Goal: Task Accomplishment & Management: Manage account settings

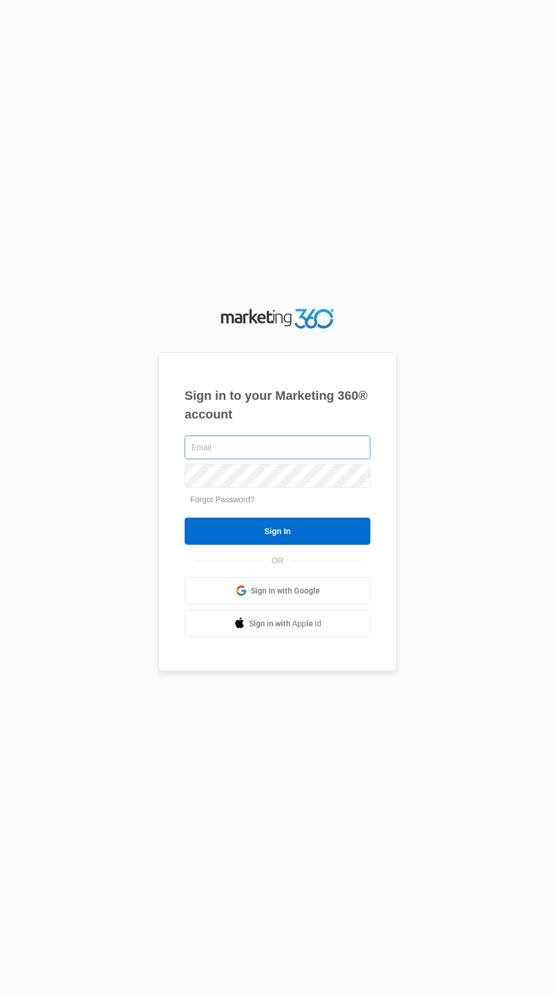
click at [295, 459] on input "text" at bounding box center [278, 448] width 186 height 24
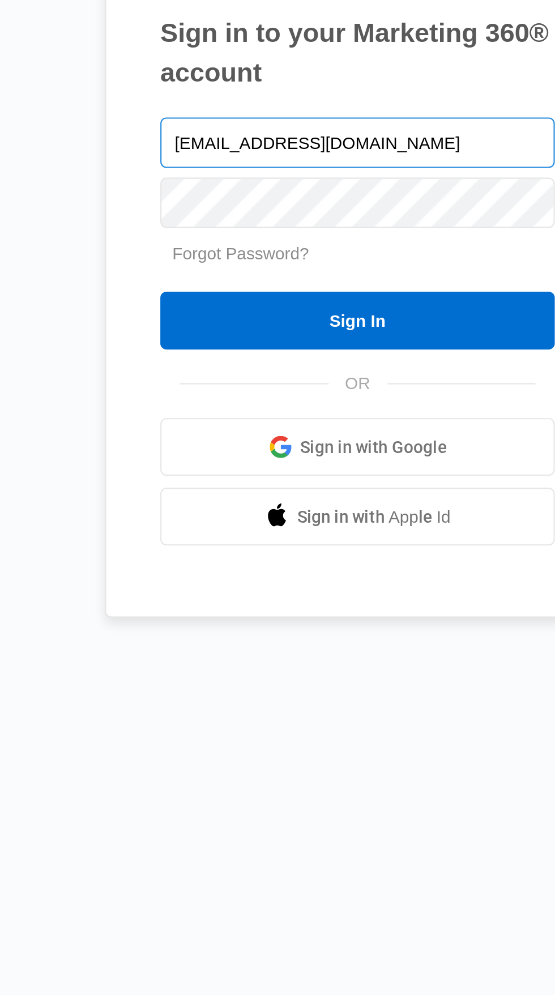
type input "Coffeecreamcleaning@gmail.com"
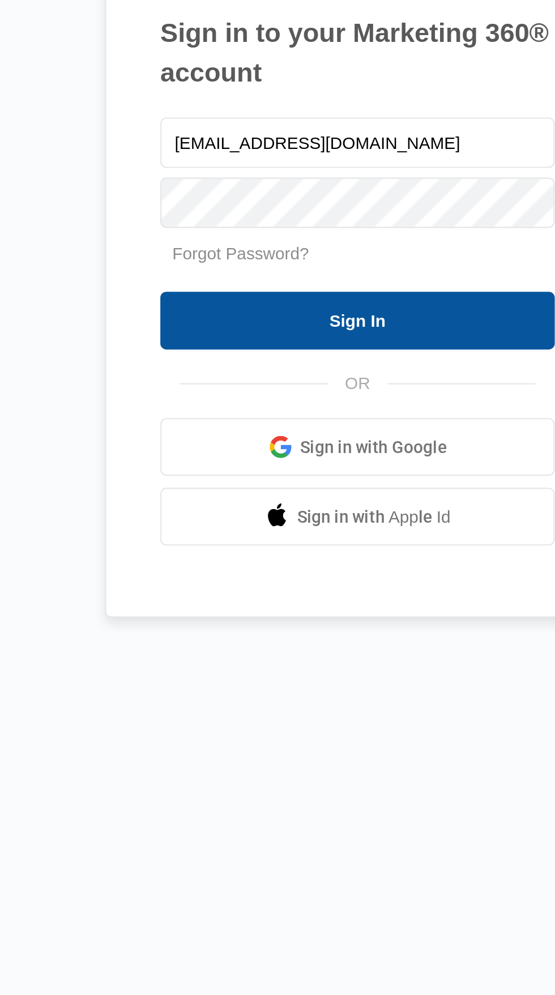
click at [325, 545] on input "Sign In" at bounding box center [278, 531] width 186 height 27
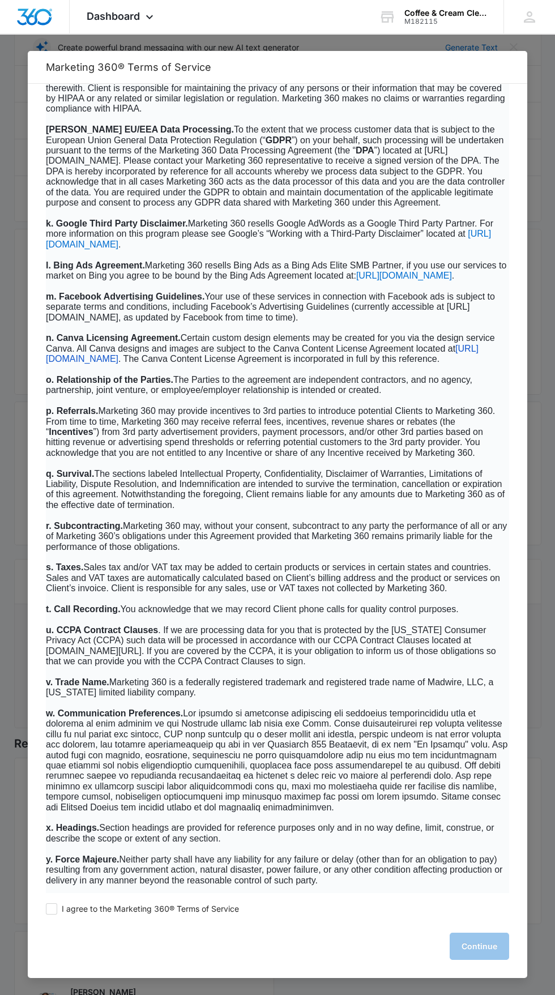
scroll to position [265, 0]
click at [52, 915] on span at bounding box center [51, 909] width 11 height 11
click at [52, 915] on input "I agree to the Marketing 360® Terms of Service" at bounding box center [51, 909] width 11 height 11
checkbox input "true"
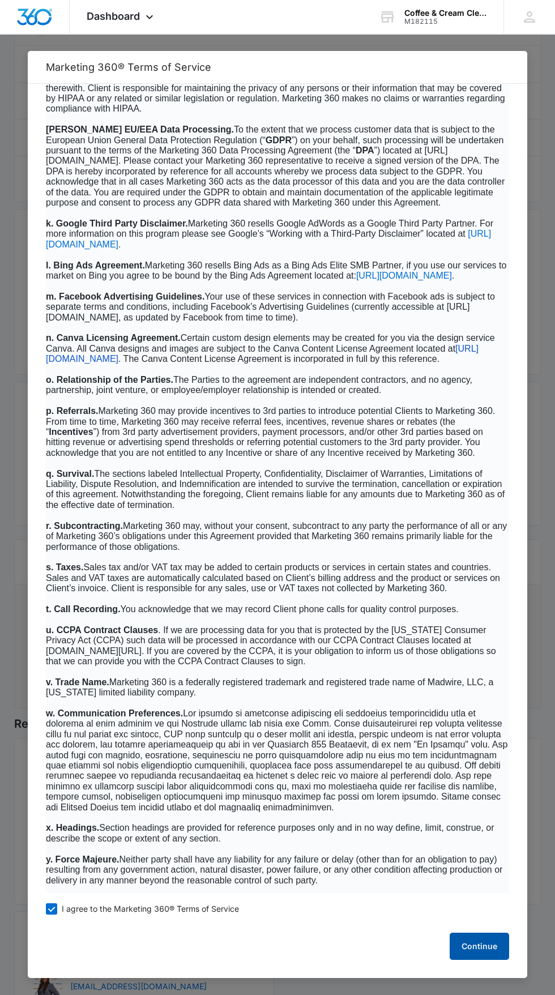
click at [453, 960] on button "Continue" at bounding box center [479, 946] width 59 height 27
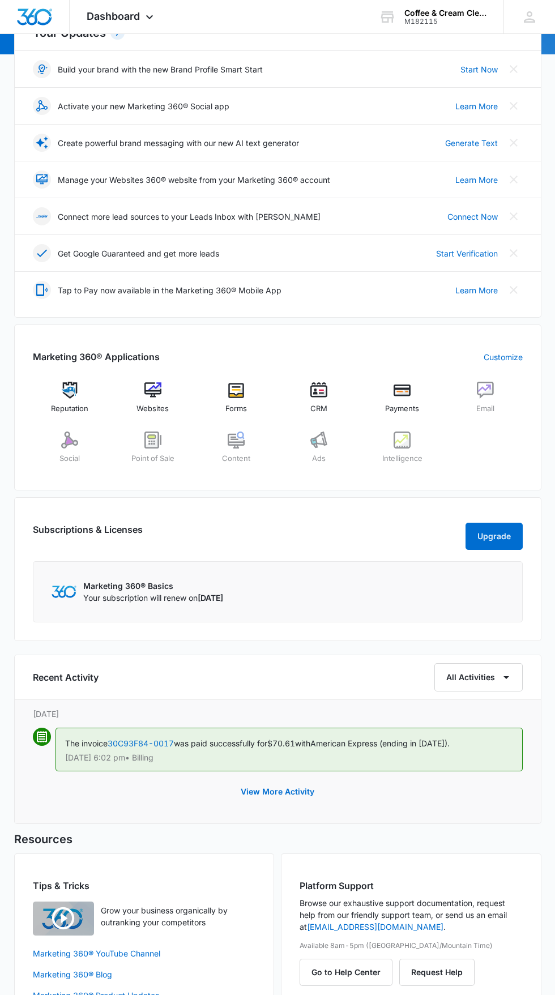
scroll to position [0, 0]
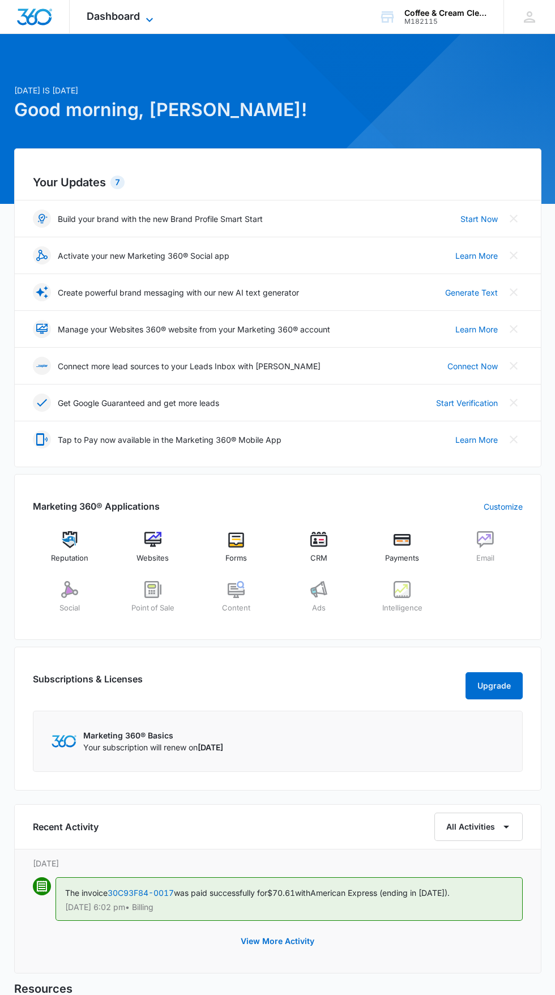
click at [129, 15] on span "Dashboard" at bounding box center [113, 16] width 53 height 12
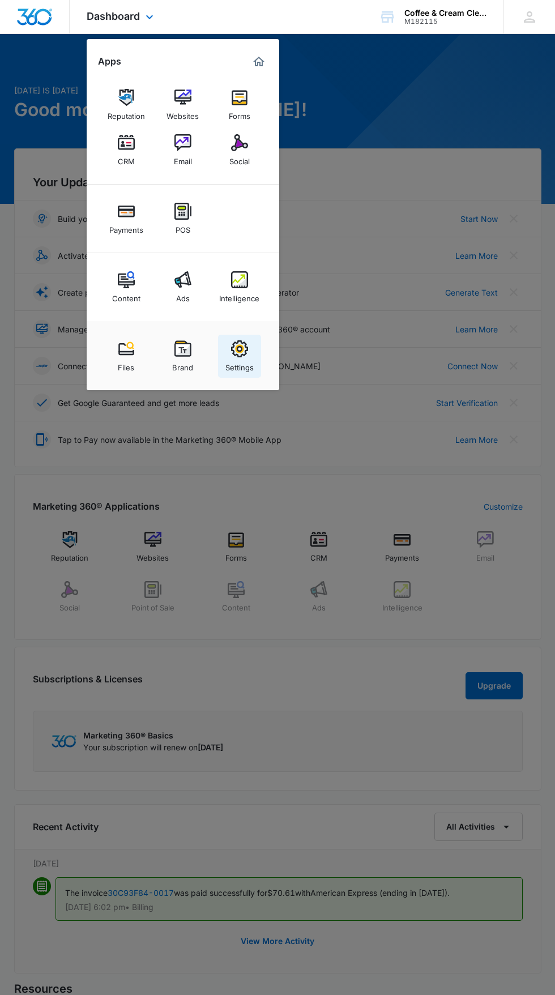
click at [249, 364] on div "Settings" at bounding box center [239, 364] width 28 height 15
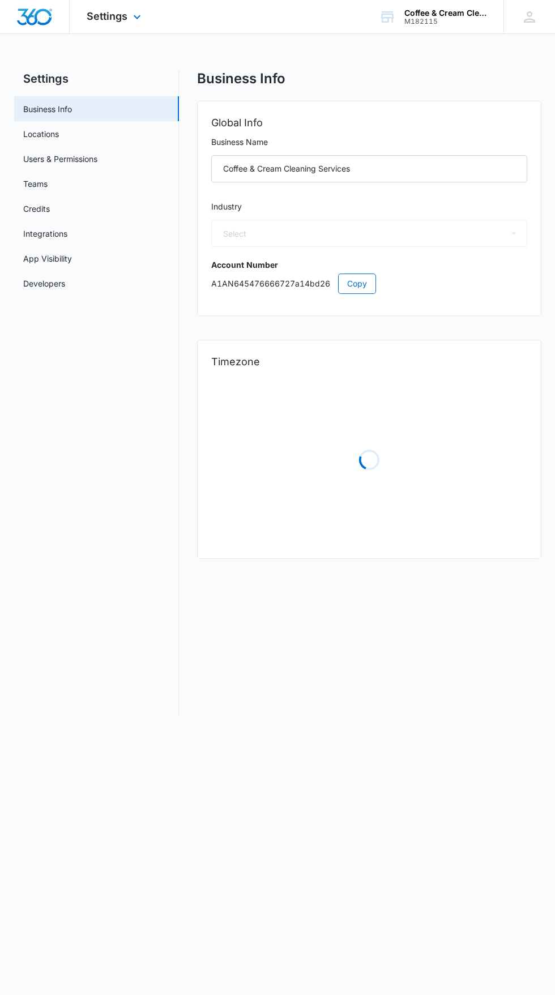
select select "US"
select select "America/New_York"
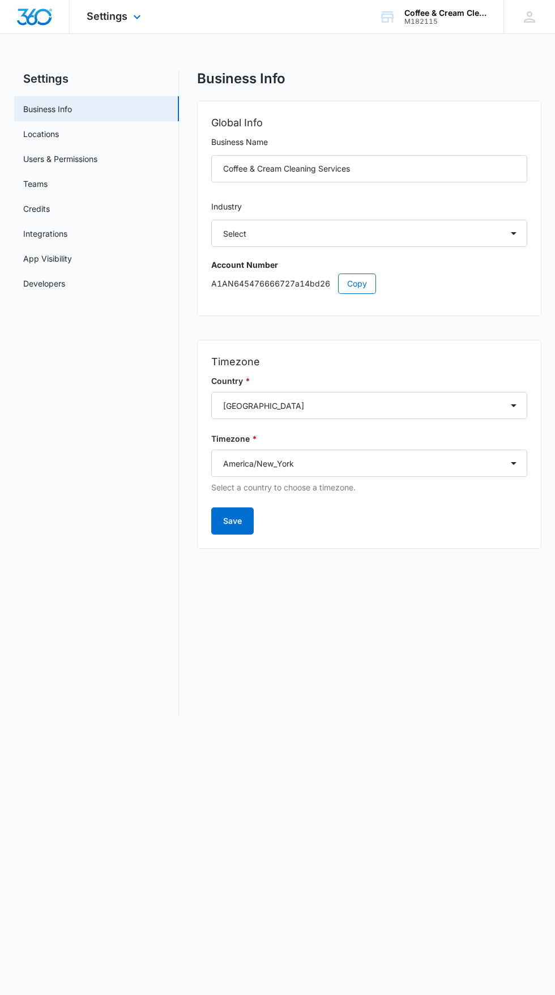
select select "38"
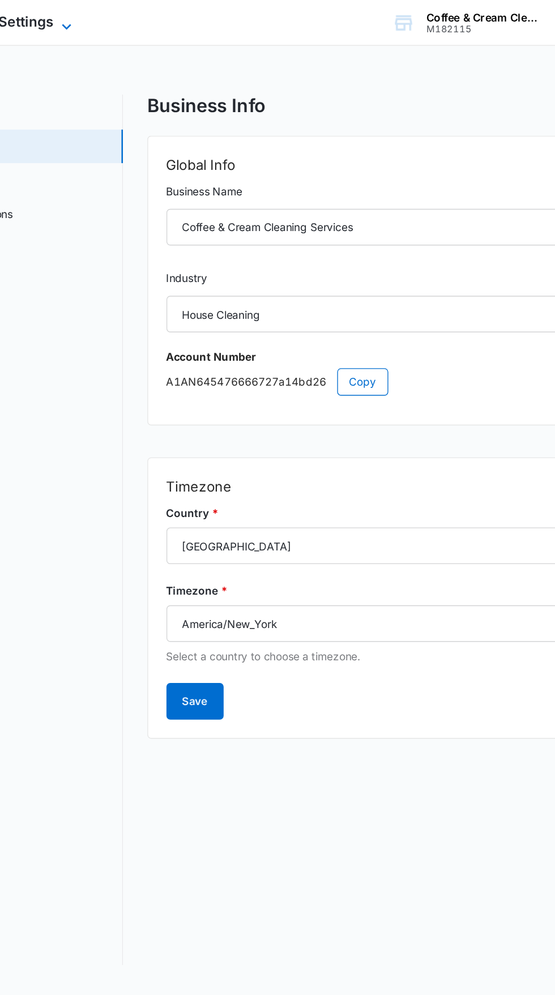
click at [137, 16] on icon at bounding box center [137, 20] width 14 height 14
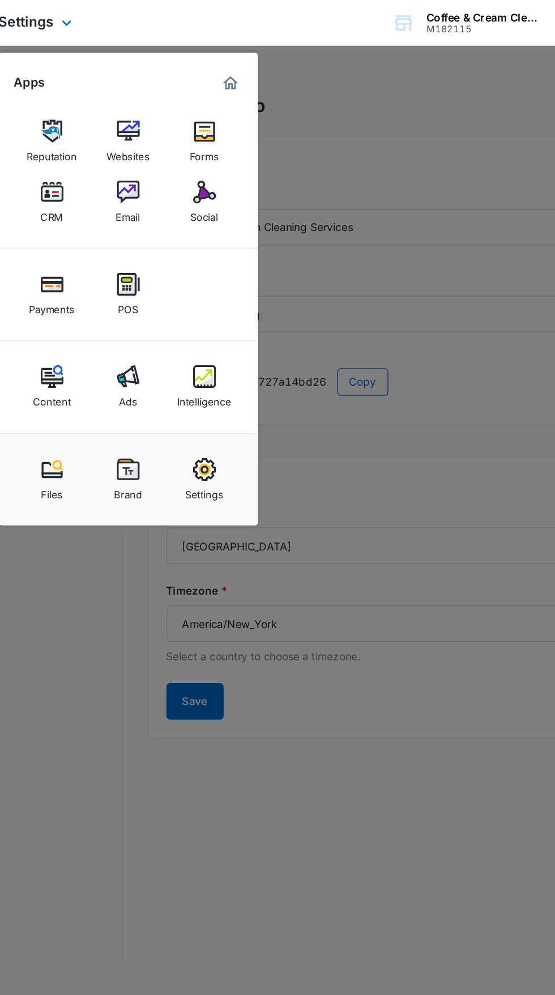
click at [263, 58] on img "Marketing 360® Dashboard" at bounding box center [259, 62] width 14 height 14
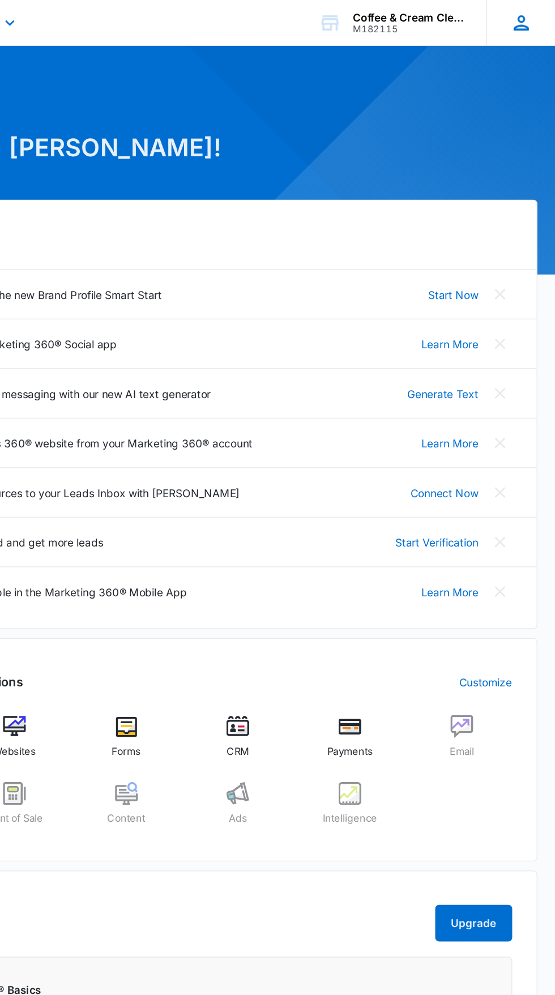
click at [522, 17] on icon at bounding box center [529, 16] width 17 height 17
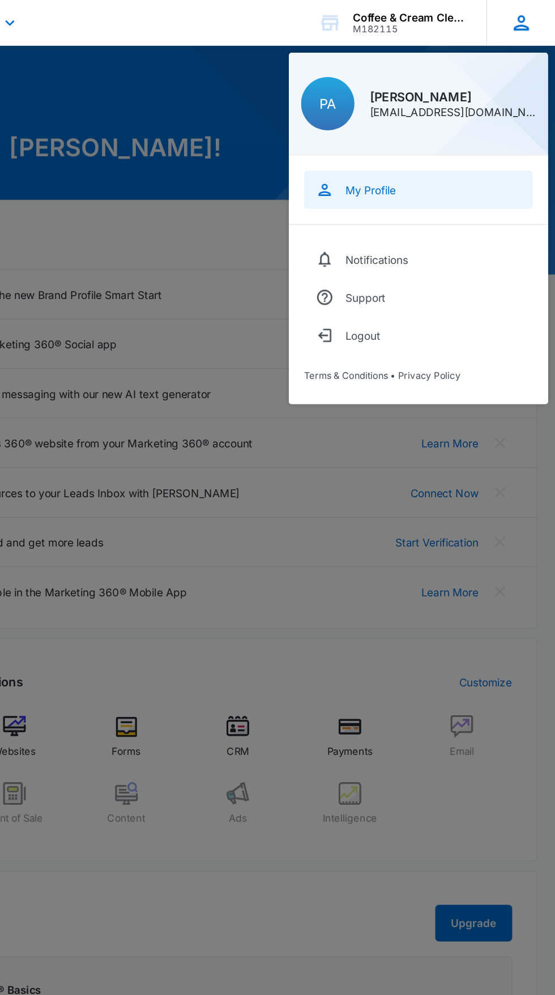
click at [419, 153] on link "My Profile" at bounding box center [453, 141] width 170 height 28
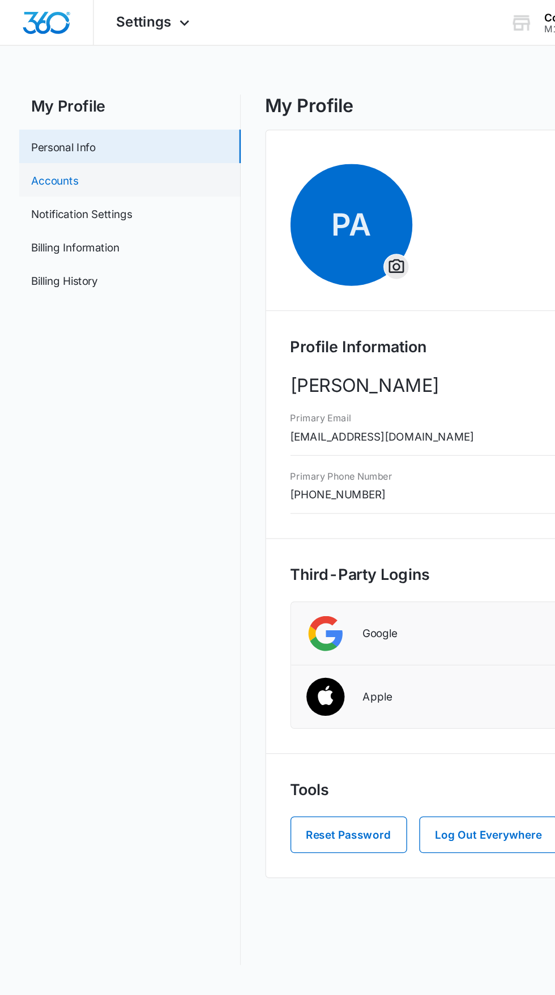
click at [48, 128] on link "Accounts" at bounding box center [40, 134] width 35 height 12
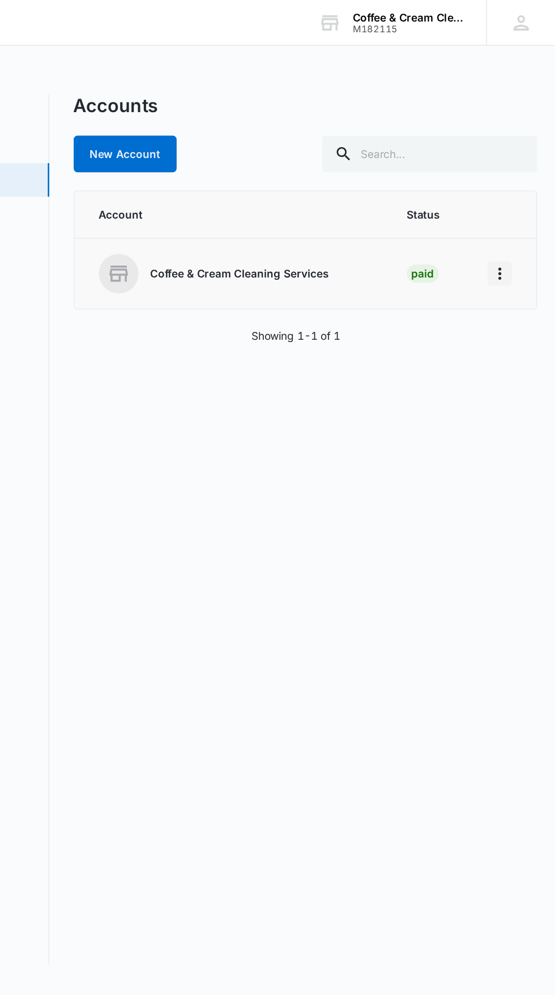
click at [513, 203] on icon "Home" at bounding box center [514, 203] width 2 height 9
click at [361, 362] on div "Accounts New Account Account Status Coffee & Cream Cleaning Services Paid Showi…" at bounding box center [369, 393] width 344 height 647
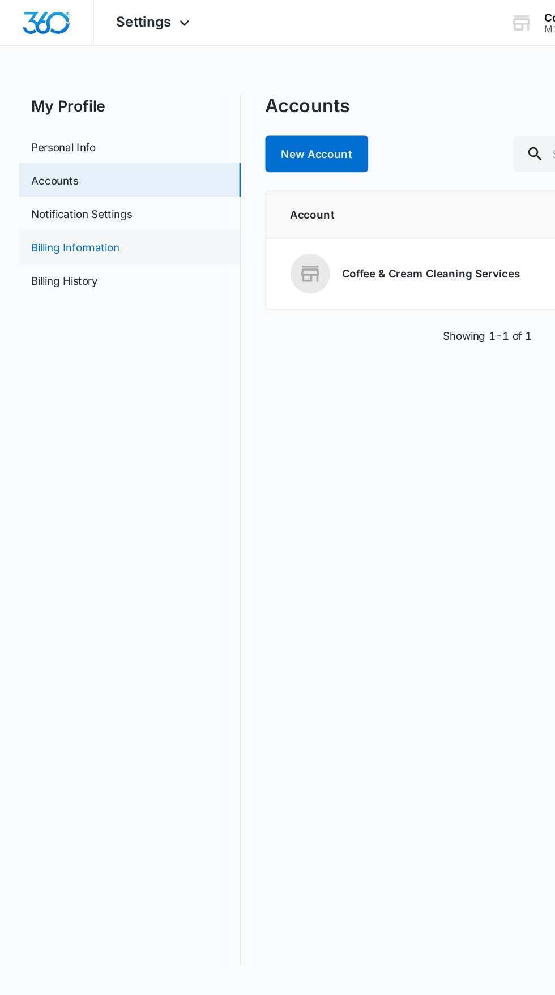
click at [67, 182] on link "Billing Information" at bounding box center [56, 184] width 66 height 12
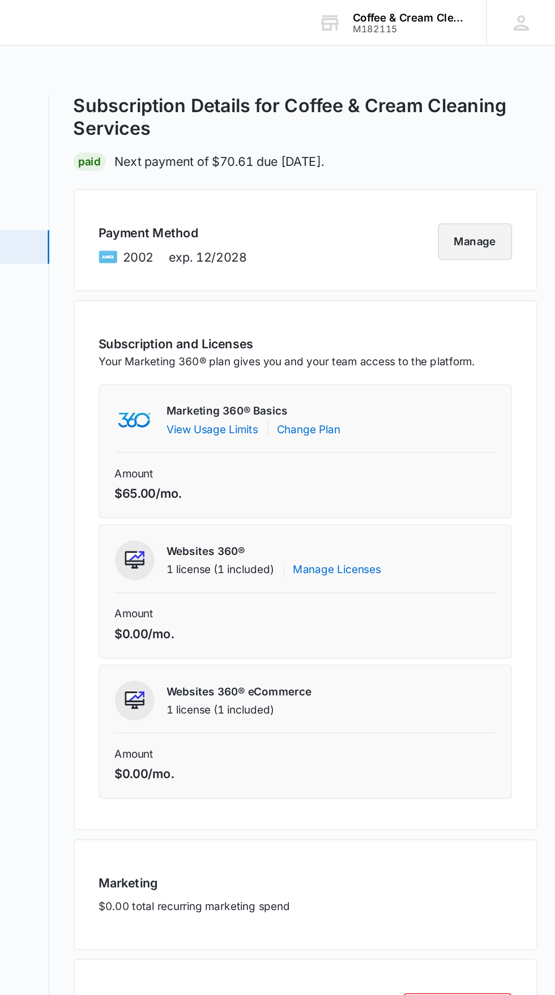
click at [493, 179] on button "Manage" at bounding box center [495, 179] width 55 height 27
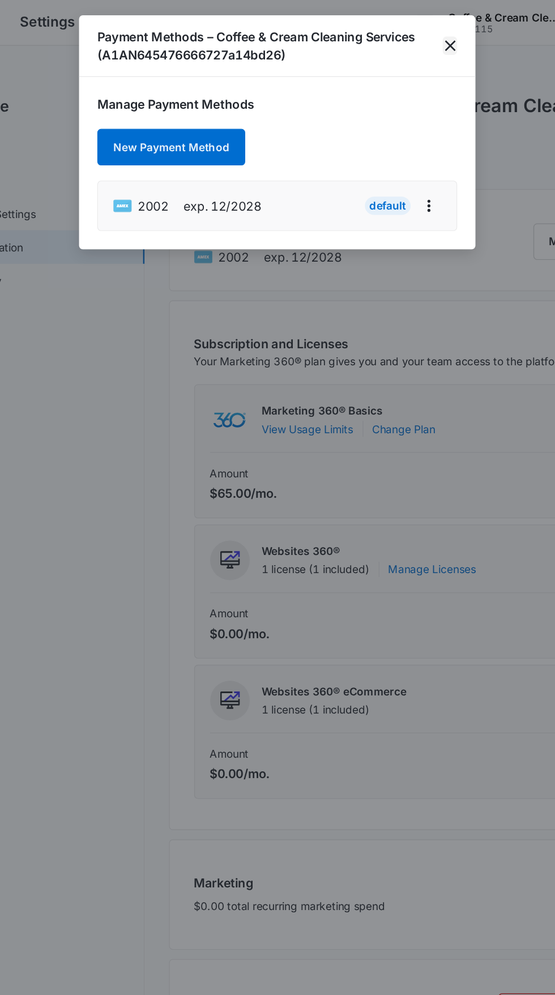
click at [403, 34] on icon "close" at bounding box center [406, 34] width 14 height 14
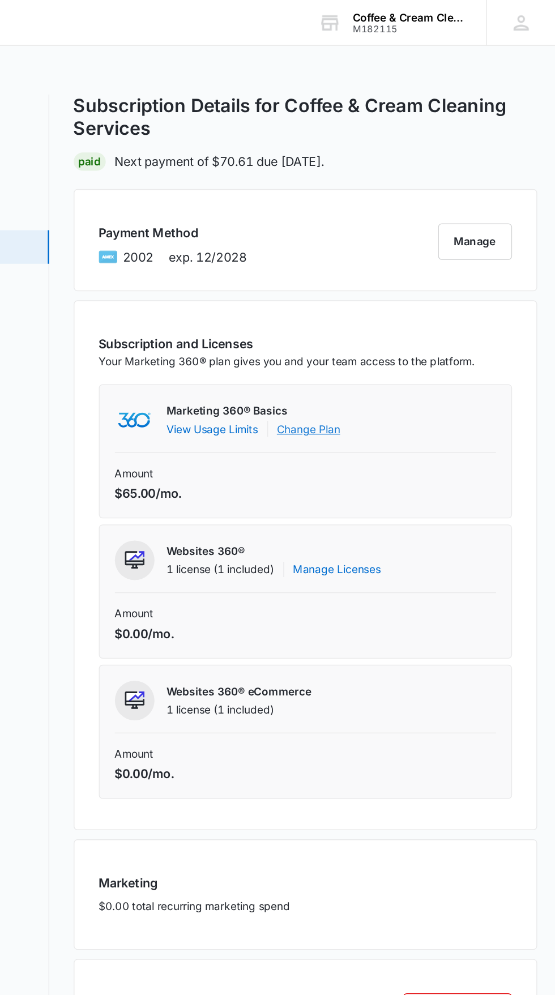
click at [378, 318] on link "Change Plan" at bounding box center [371, 319] width 47 height 12
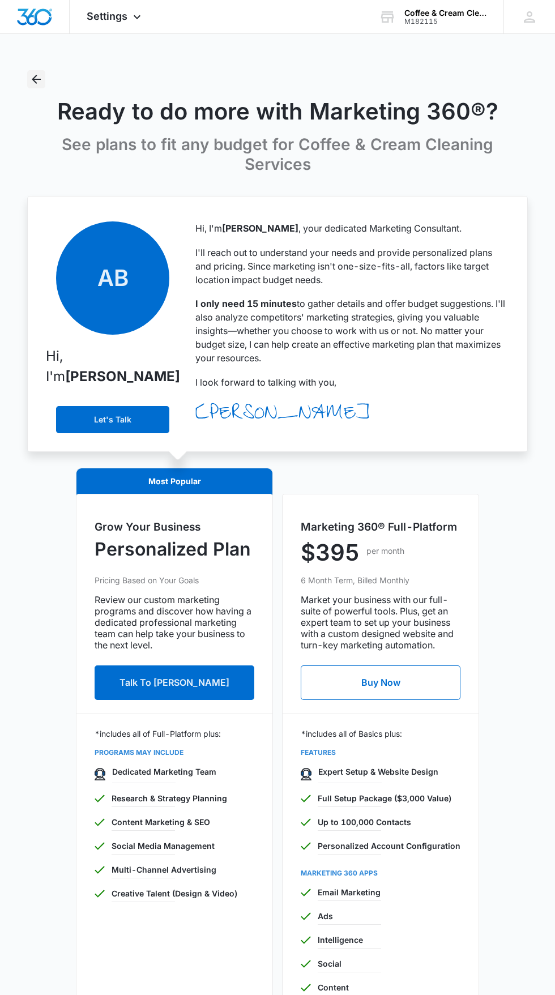
click at [36, 79] on icon "Back" at bounding box center [36, 79] width 9 height 9
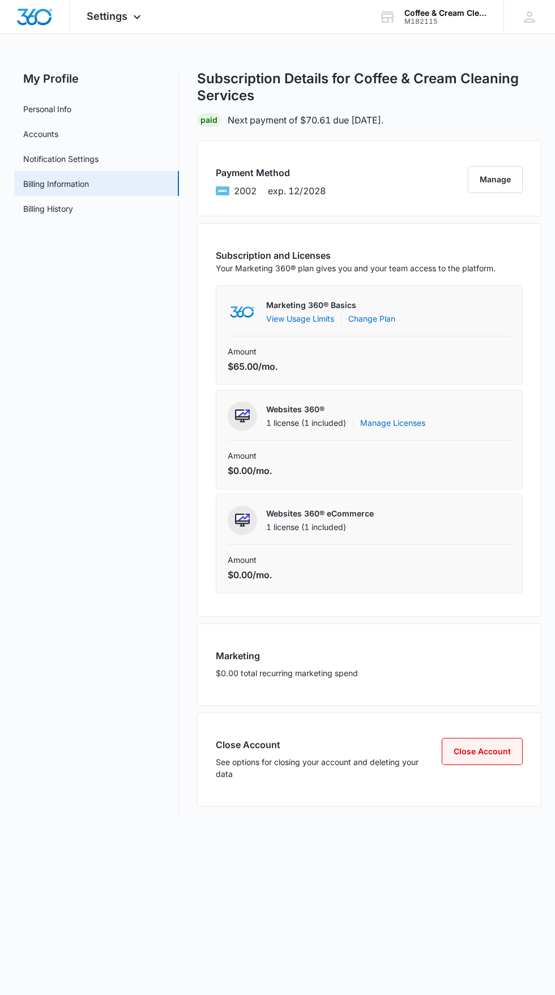
click at [504, 756] on button "Close Account" at bounding box center [482, 751] width 81 height 27
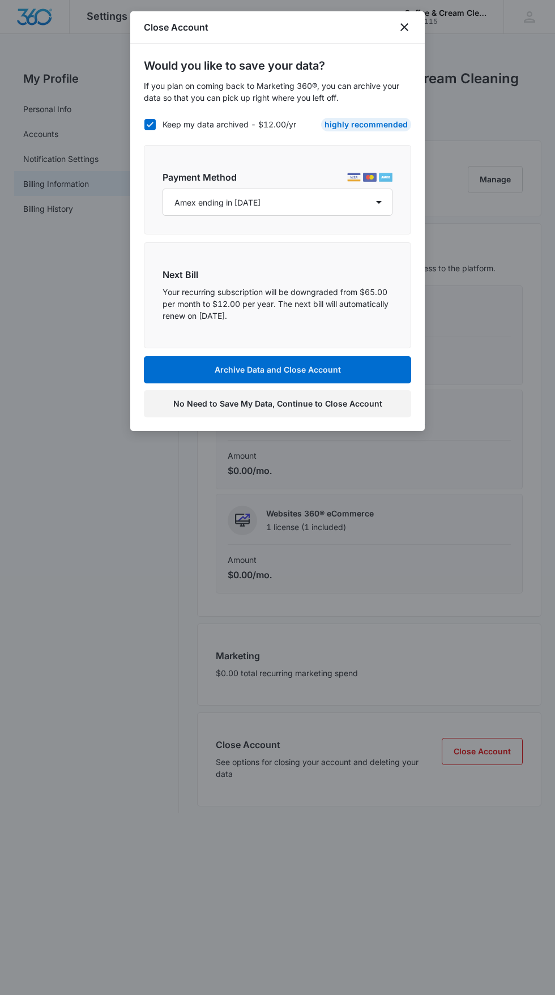
click at [269, 403] on button "No Need to Save My Data, Continue to Close Account" at bounding box center [277, 403] width 267 height 27
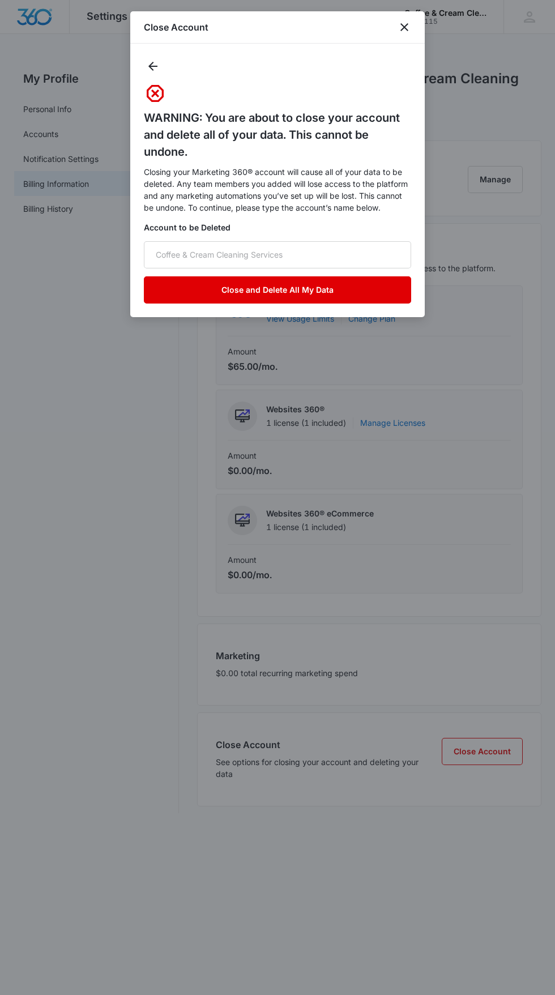
click at [307, 292] on button "Close and Delete All My Data" at bounding box center [277, 289] width 267 height 27
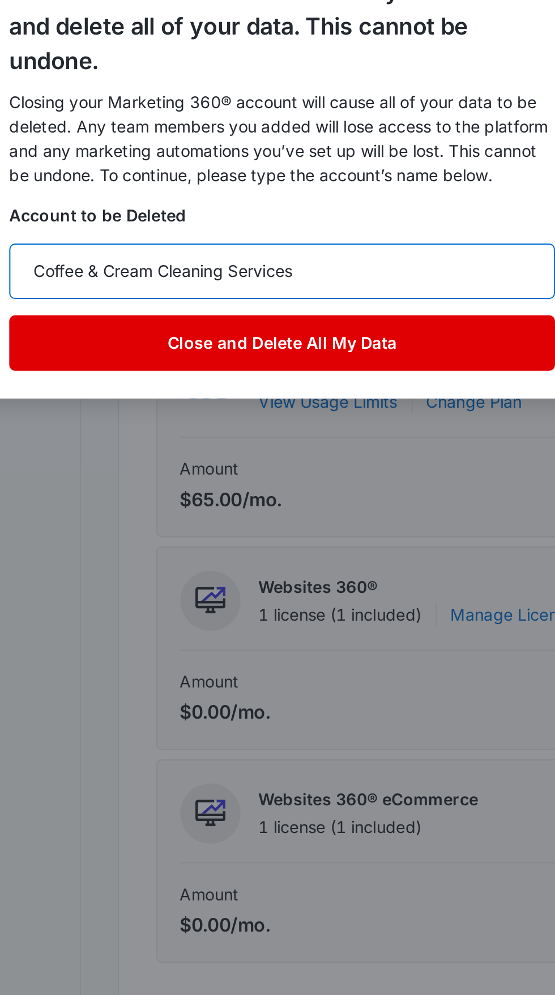
type input "Coffee & Cream Cleaning Services"
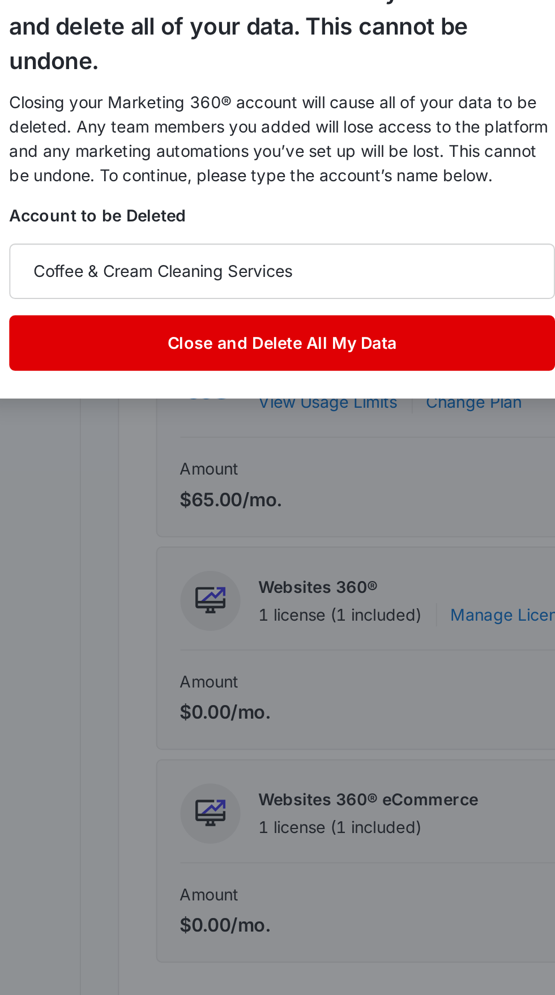
click at [307, 294] on button "Close and Delete All My Data" at bounding box center [277, 289] width 267 height 27
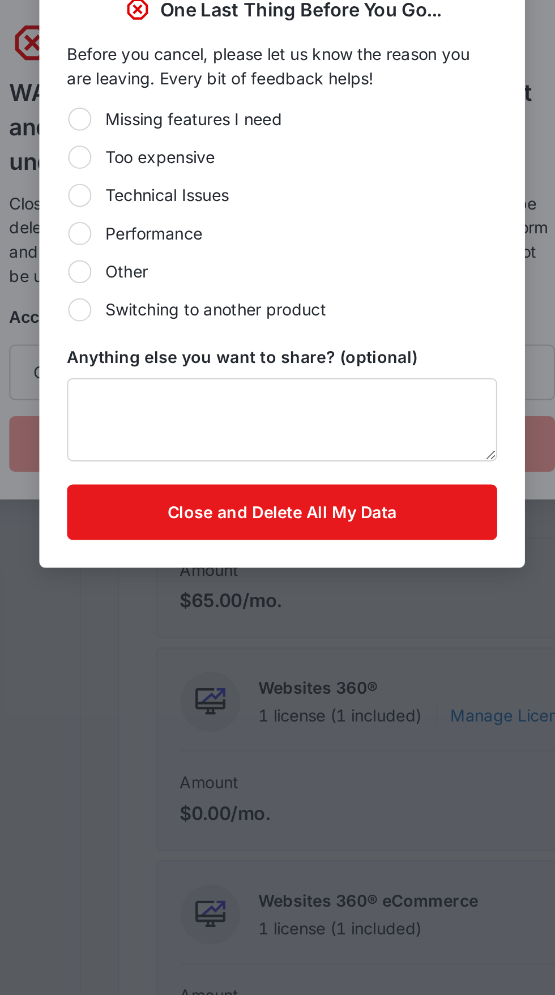
click at [180, 147] on div at bounding box center [178, 149] width 11 height 11
click at [173, 149] on input "Too expensive" at bounding box center [172, 149] width 1 height 1
radio input "true"
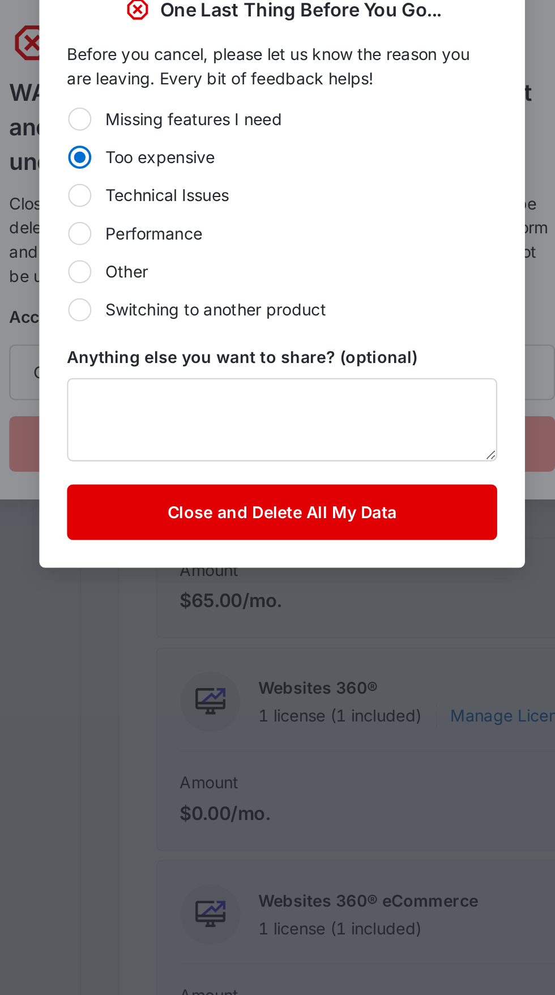
click at [301, 322] on button "Close and Delete All My Data" at bounding box center [277, 323] width 211 height 27
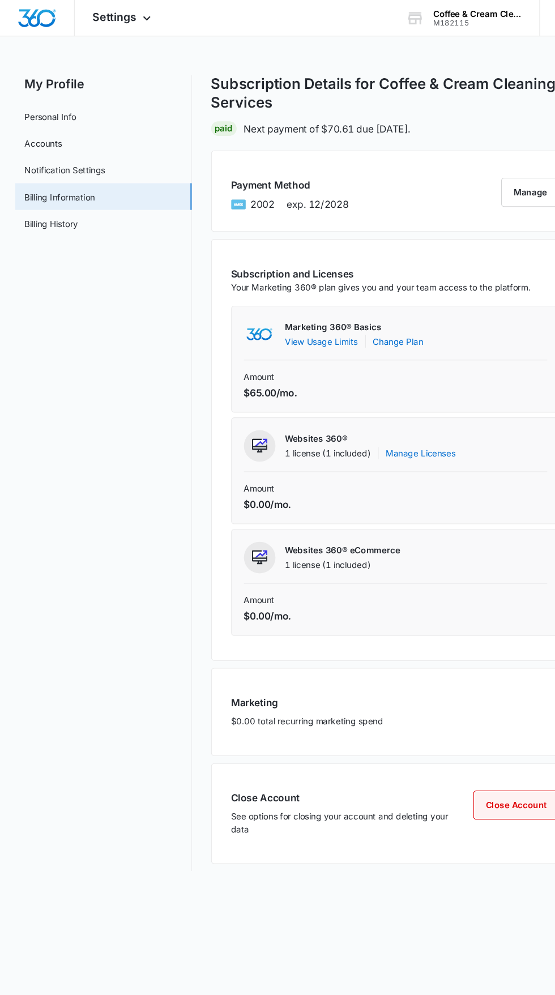
click at [488, 738] on button "Close Account" at bounding box center [482, 751] width 81 height 27
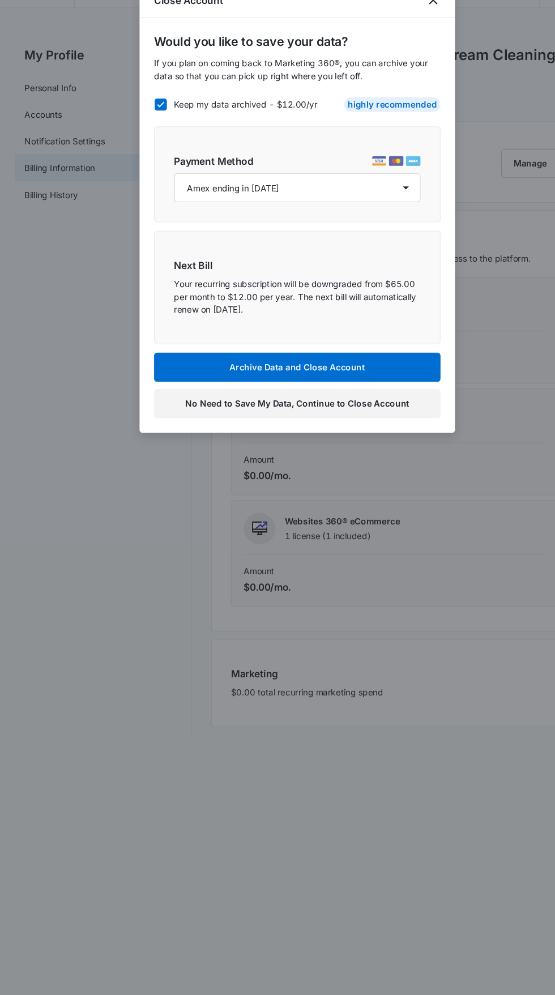
click at [276, 403] on button "No Need to Save My Data, Continue to Close Account" at bounding box center [277, 403] width 267 height 27
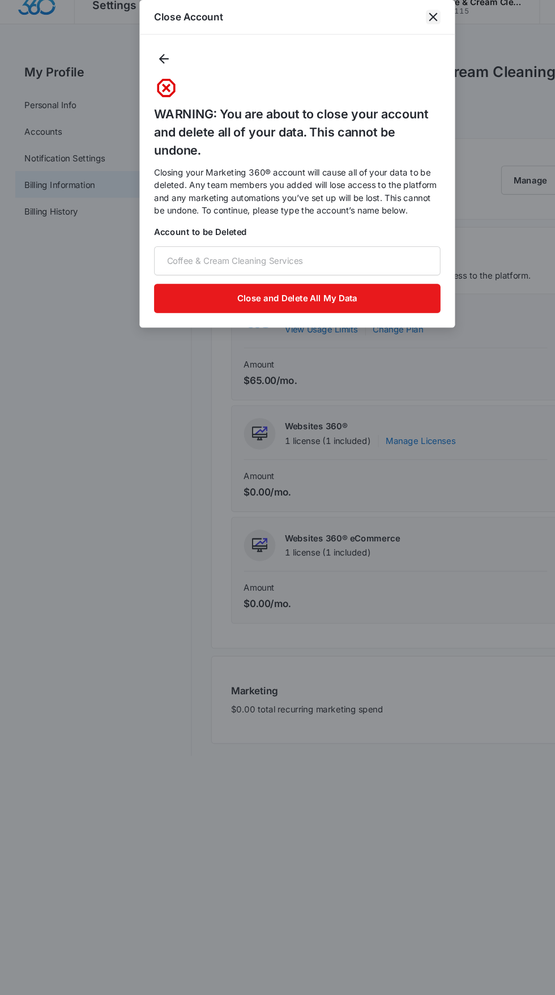
click at [405, 27] on icon "close" at bounding box center [405, 27] width 8 height 8
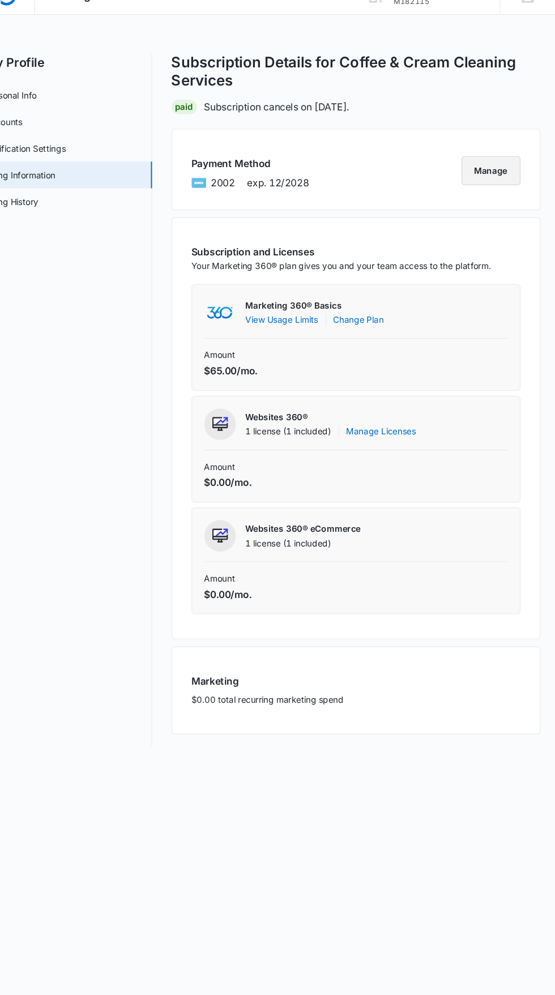
click at [492, 169] on button "Manage" at bounding box center [495, 179] width 55 height 27
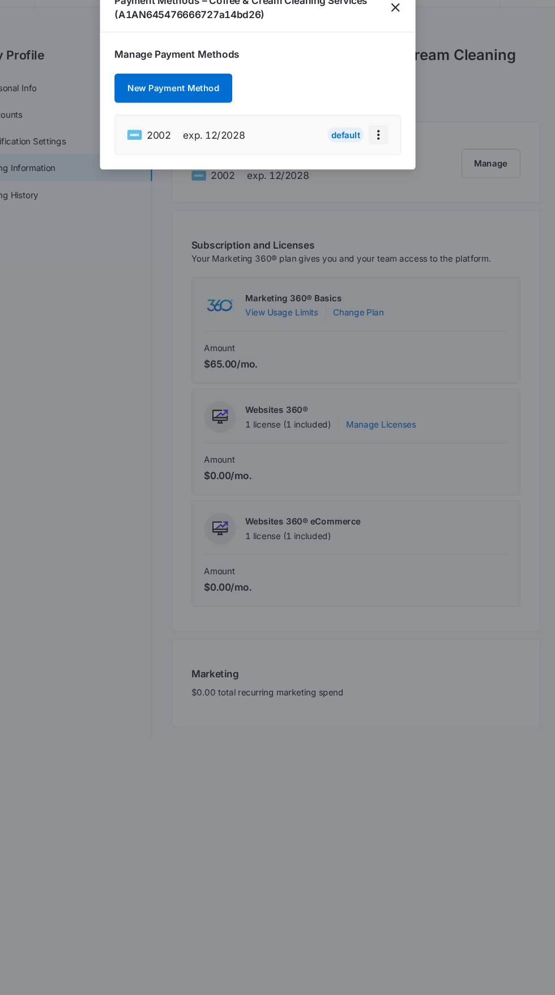
click at [386, 146] on icon "actions.viewMore" at bounding box center [391, 153] width 14 height 14
click at [369, 125] on div "Edit Card" at bounding box center [354, 121] width 35 height 8
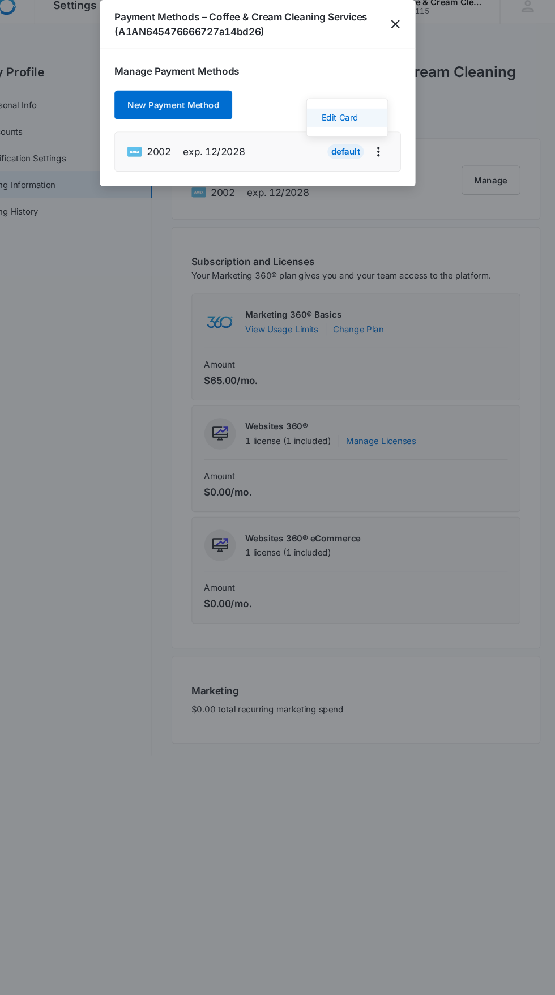
select select "12"
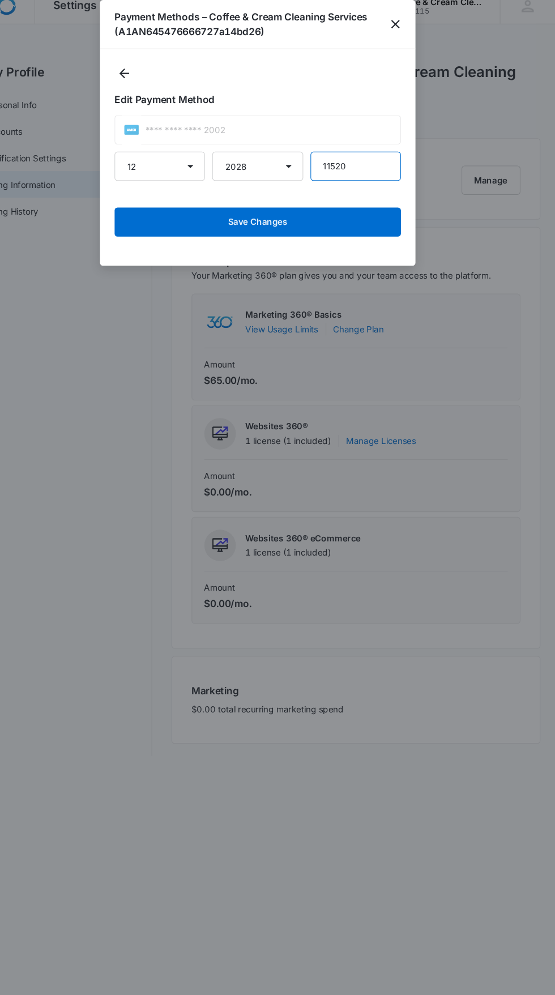
click at [394, 164] on input "11520" at bounding box center [369, 166] width 84 height 27
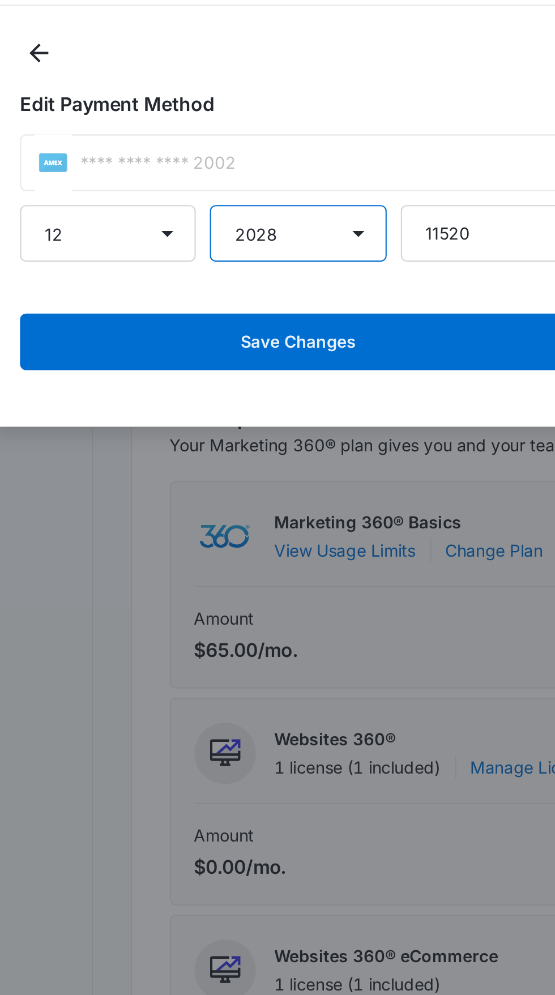
click at [291, 166] on select "2025 2026 2027 2028 2029 2030 2031 2032 2033 2034 2035 2036 2037 2038 2039 2040…" at bounding box center [277, 166] width 84 height 27
select select "2030"
click at [235, 153] on select "2025 2026 2027 2028 2029 2030 2031 2032 2033 2034 2035 2036 2037 2038 2039 2040…" at bounding box center [277, 166] width 84 height 27
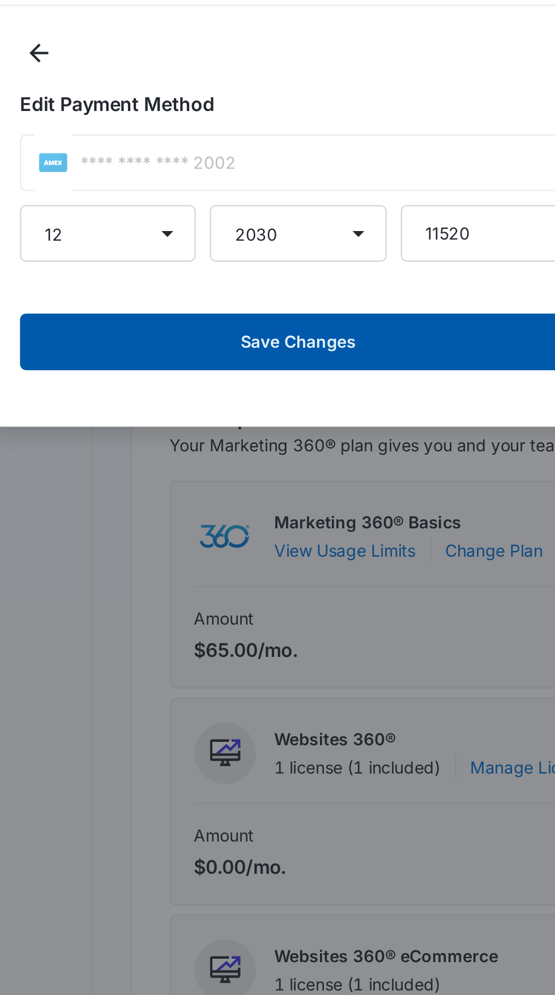
click at [316, 222] on button "Save Changes" at bounding box center [277, 218] width 267 height 27
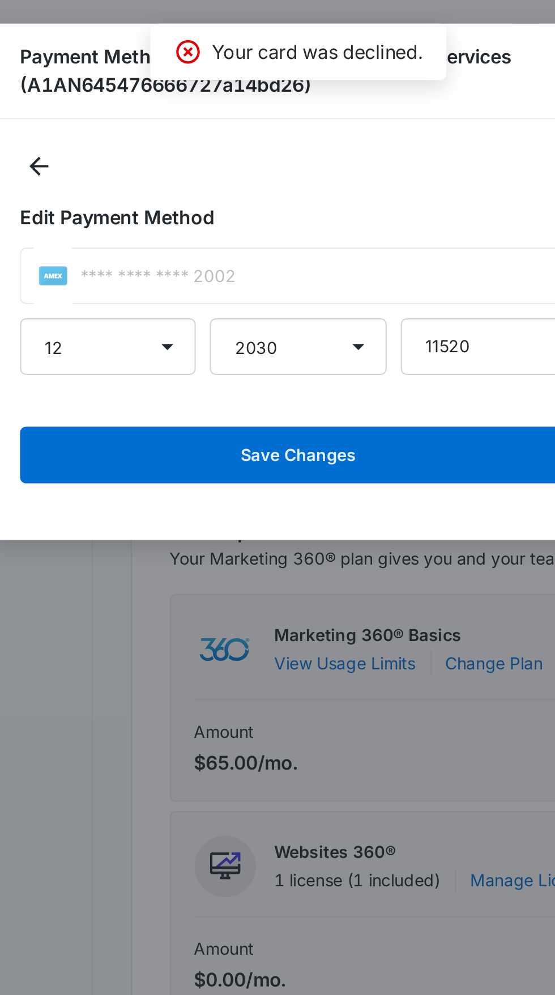
click at [350, 76] on div at bounding box center [277, 80] width 267 height 19
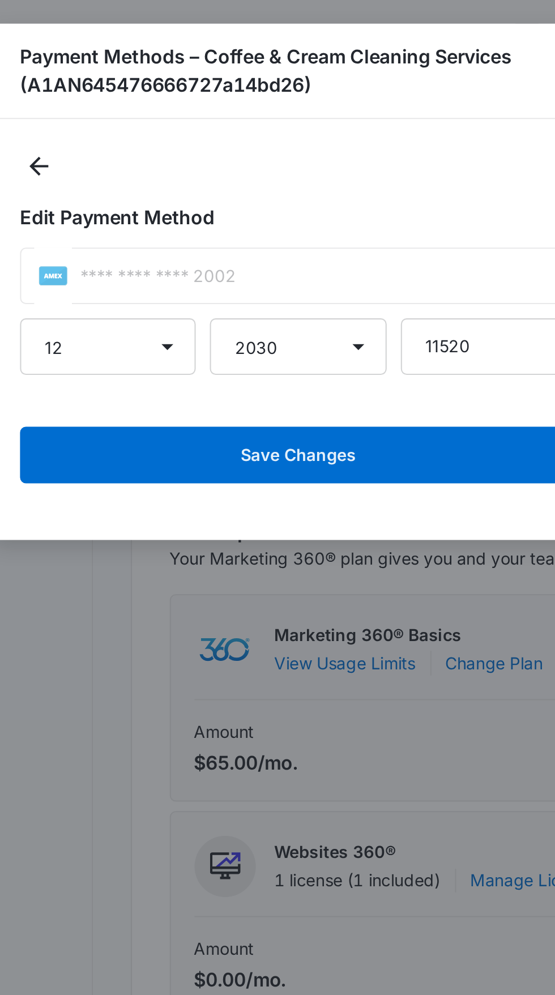
click at [361, 100] on h1 "Edit Payment Method" at bounding box center [277, 104] width 267 height 14
click at [160, 78] on button "Back" at bounding box center [153, 80] width 18 height 18
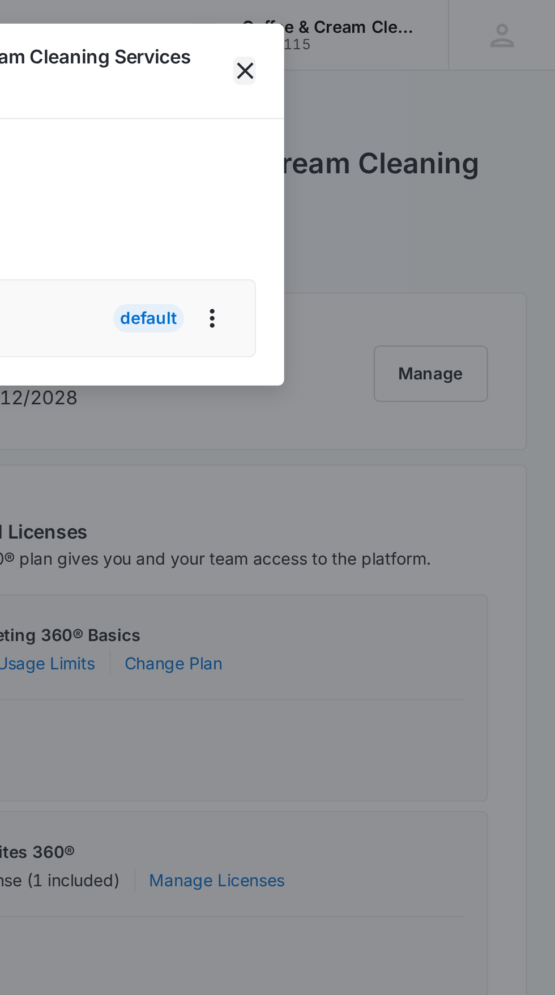
click at [411, 34] on icon "close" at bounding box center [406, 34] width 14 height 14
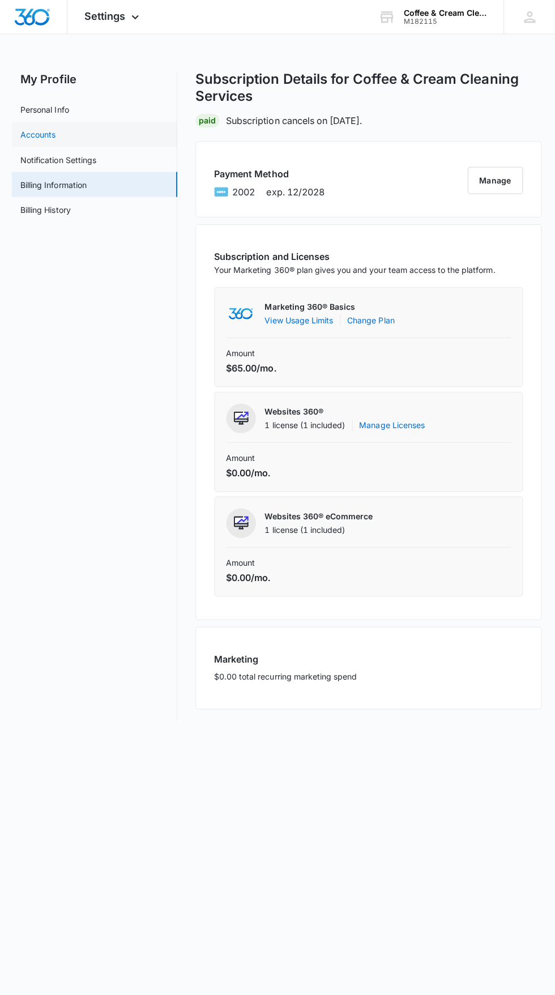
click at [50, 128] on link "Accounts" at bounding box center [40, 134] width 35 height 12
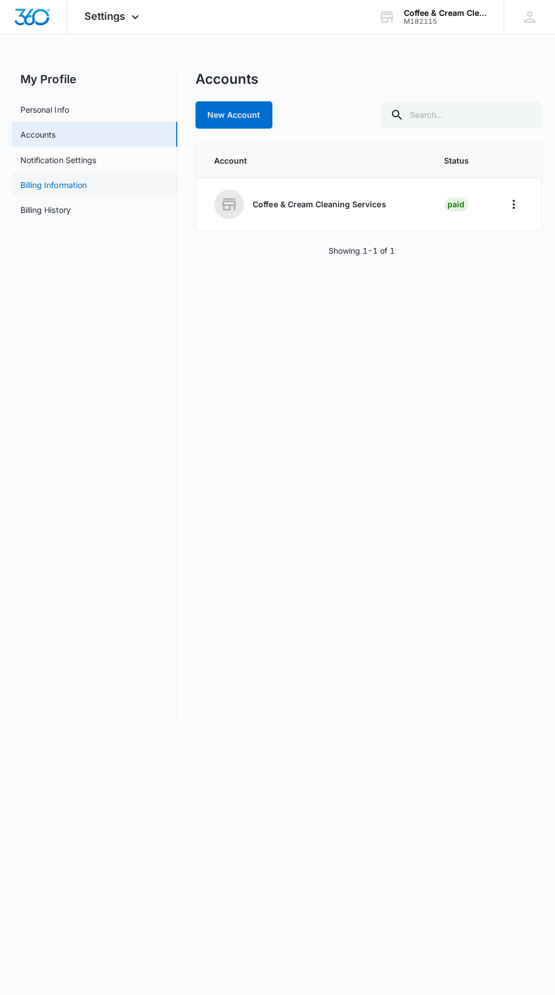
click at [82, 182] on link "Billing Information" at bounding box center [56, 184] width 66 height 12
